Goal: Task Accomplishment & Management: Manage account settings

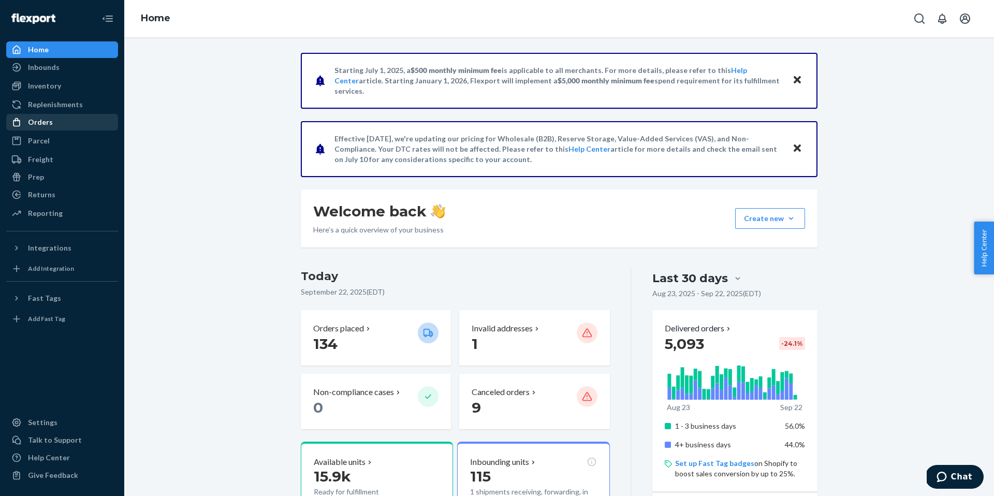
click at [71, 119] on div "Orders" at bounding box center [62, 122] width 110 height 14
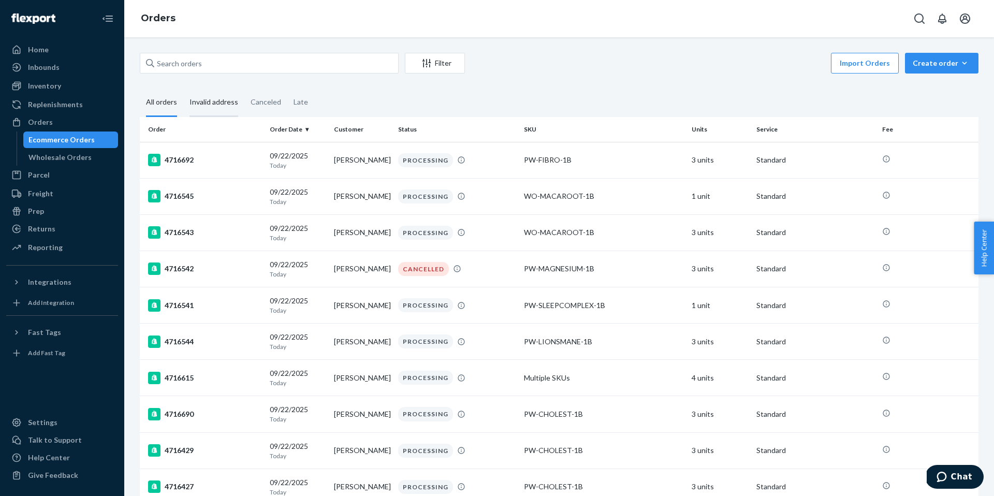
click at [226, 105] on div "Invalid address" at bounding box center [214, 103] width 49 height 28
click at [183, 89] on input "Invalid address" at bounding box center [183, 89] width 0 height 0
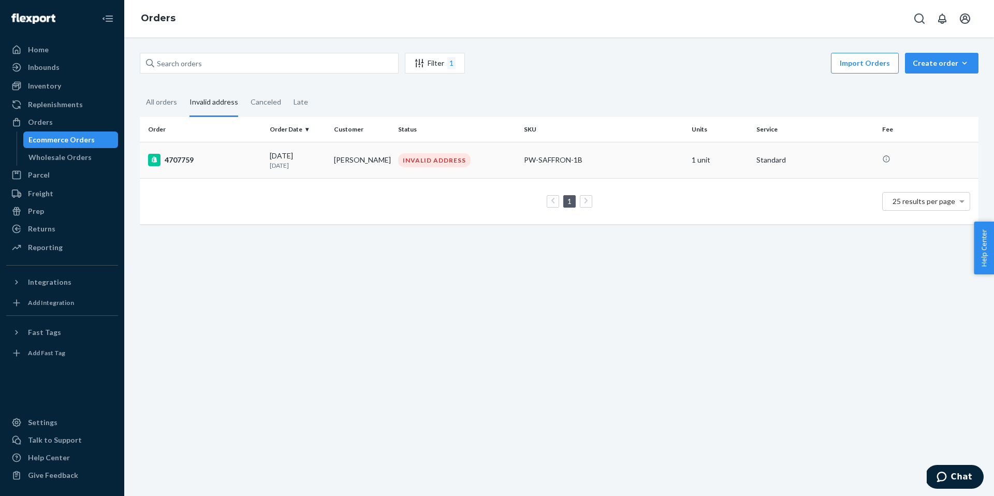
click at [410, 173] on td "INVALID ADDRESS" at bounding box center [457, 160] width 126 height 36
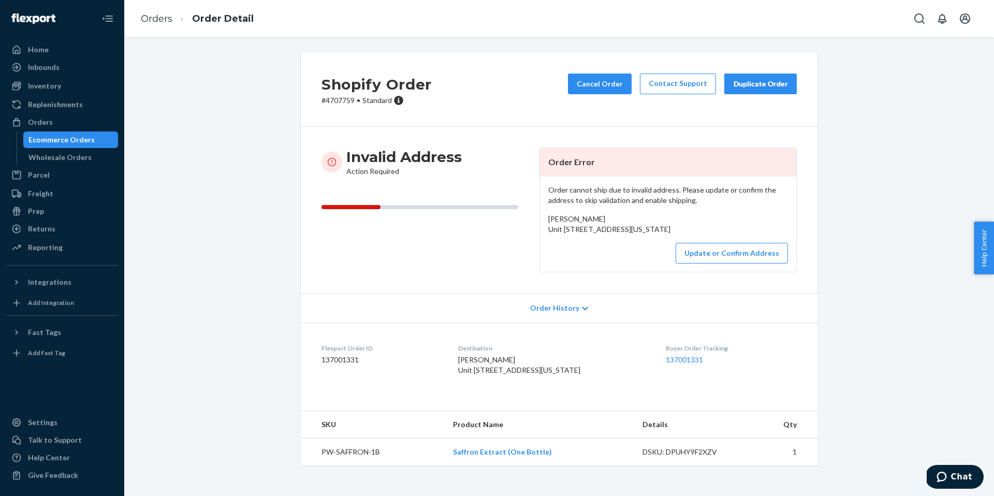
scroll to position [23, 0]
click at [478, 358] on span "[PERSON_NAME] Unit [STREET_ADDRESS][US_STATE]" at bounding box center [519, 364] width 122 height 19
click at [475, 374] on span "[PERSON_NAME] Unit [STREET_ADDRESS][US_STATE]" at bounding box center [519, 364] width 122 height 19
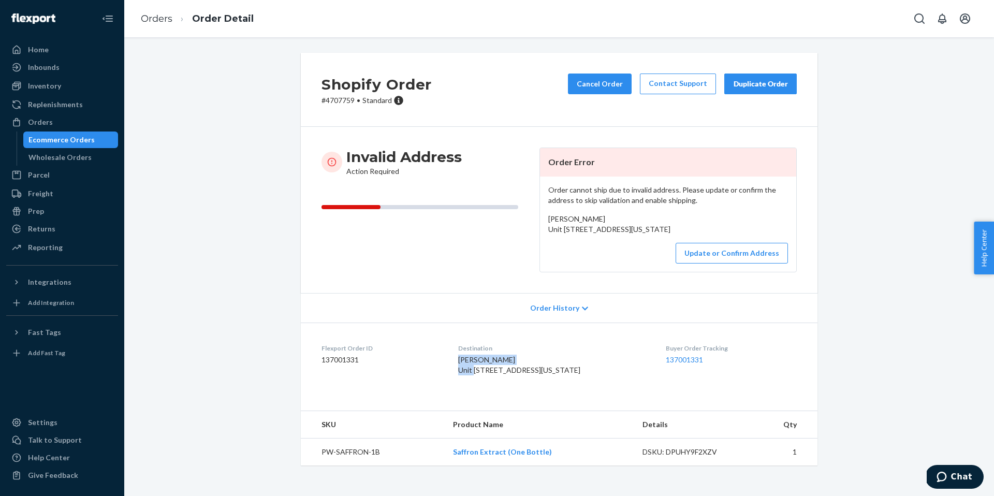
click at [475, 374] on span "[PERSON_NAME] Unit [STREET_ADDRESS][US_STATE]" at bounding box center [519, 364] width 122 height 19
copy span "[PERSON_NAME]"
click at [960, 19] on icon "Open account menu" at bounding box center [965, 18] width 10 height 10
click at [844, 32] on div "Log out" at bounding box center [831, 26] width 25 height 10
